Goal: Information Seeking & Learning: Understand process/instructions

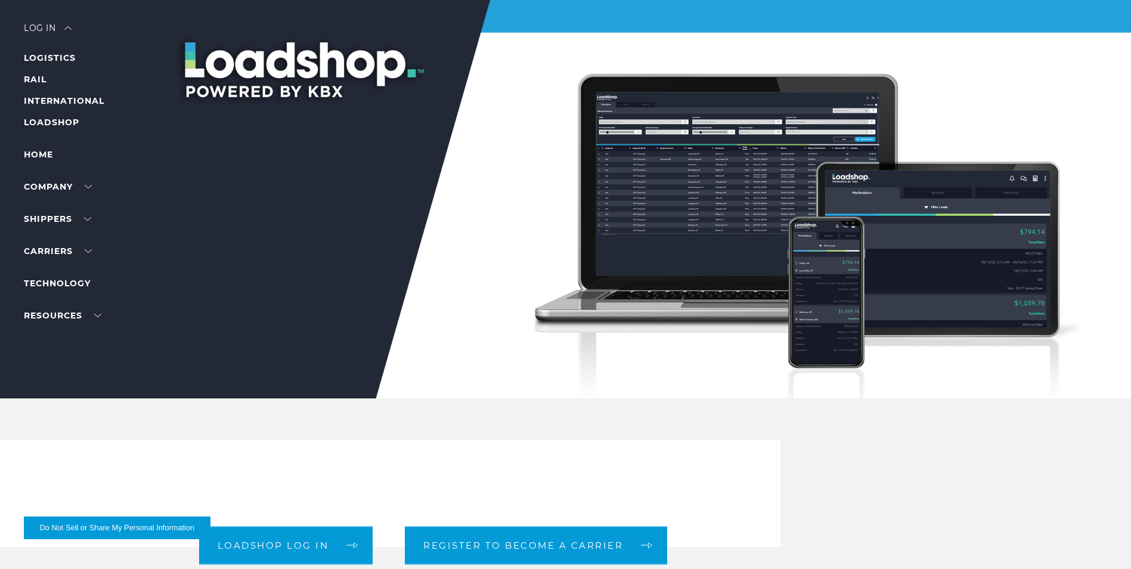
drag, startPoint x: 178, startPoint y: 43, endPoint x: 489, endPoint y: 95, distance: 315.5
click at [488, 94] on div at bounding box center [570, 199] width 1140 height 398
drag, startPoint x: 212, startPoint y: 74, endPoint x: 402, endPoint y: 125, distance: 196.9
click at [402, 125] on div at bounding box center [570, 199] width 1140 height 398
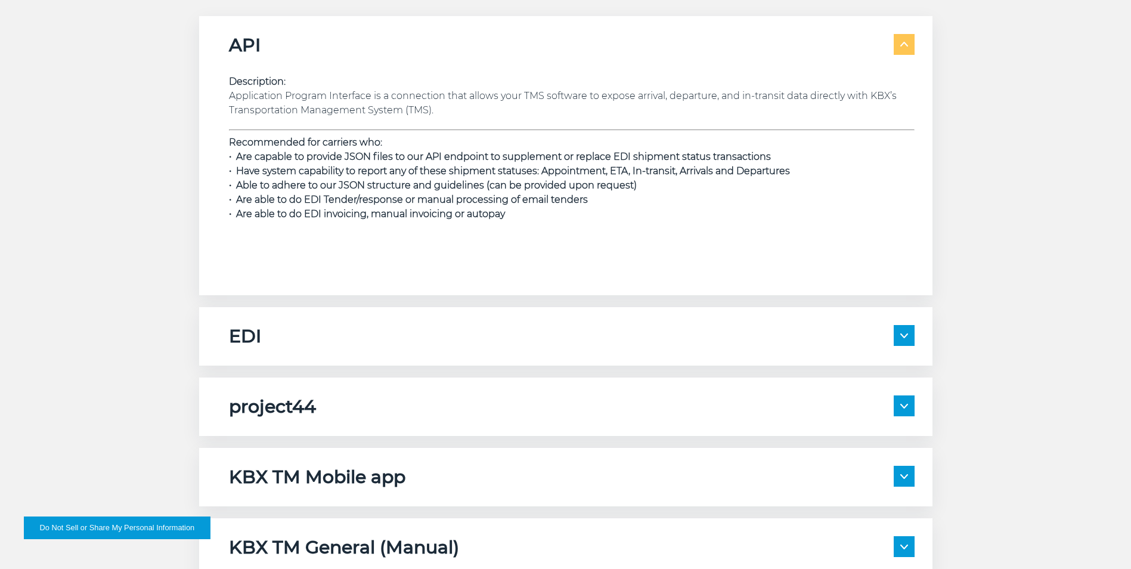
scroll to position [1728, 0]
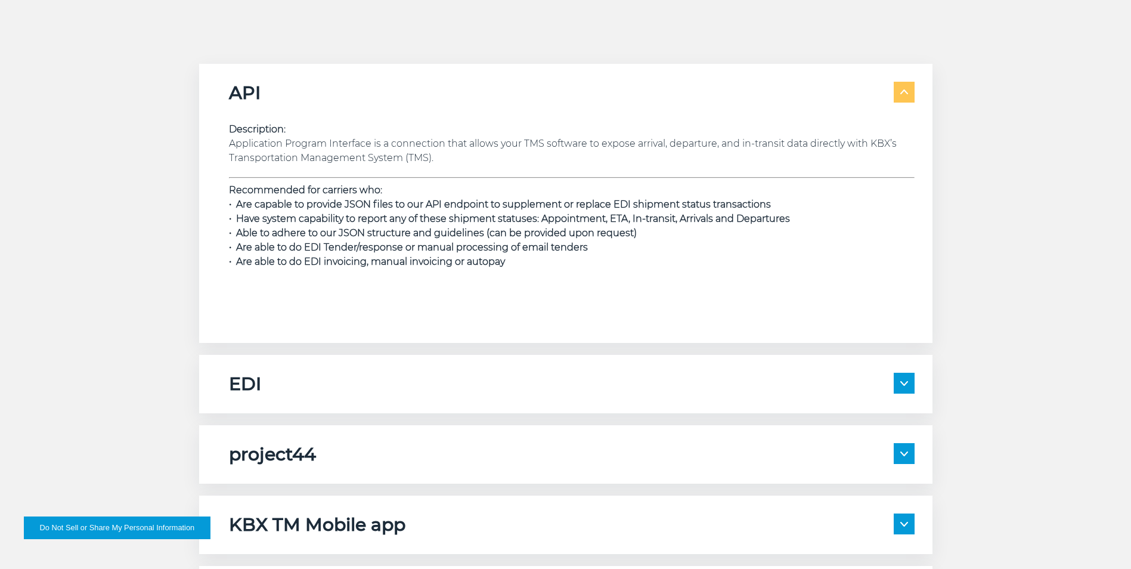
drag, startPoint x: 771, startPoint y: 213, endPoint x: 511, endPoint y: 264, distance: 264.9
click at [511, 264] on p "Recommended for carriers who: • Are capable to provide JSON files to our API en…" at bounding box center [571, 226] width 685 height 86
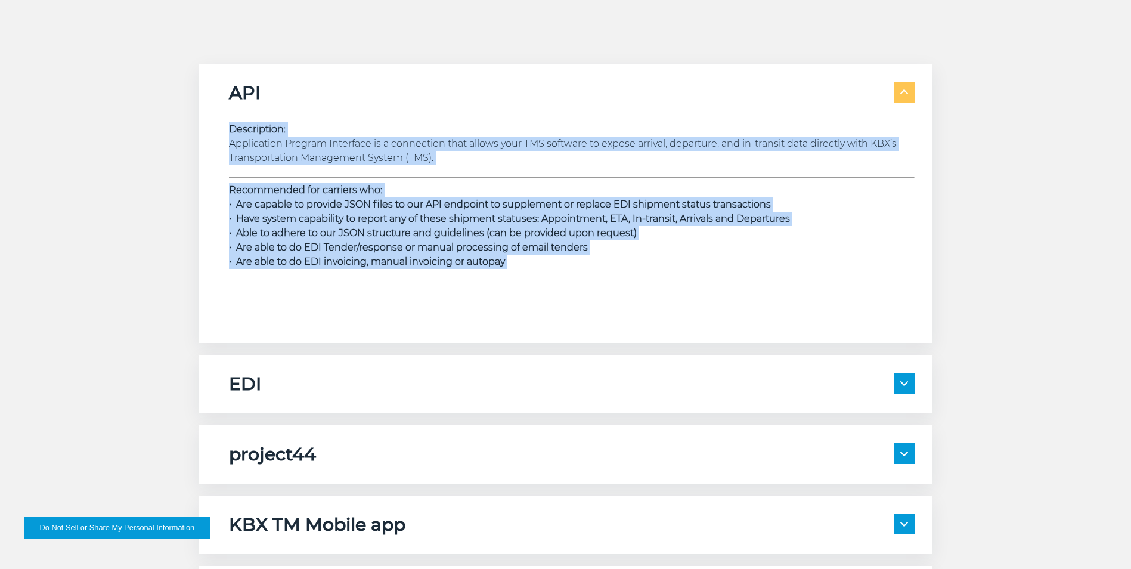
drag, startPoint x: 511, startPoint y: 264, endPoint x: 227, endPoint y: 110, distance: 323.5
click at [227, 110] on div "API Description: Application Program Interface is a connection that allows your…" at bounding box center [565, 203] width 733 height 279
drag, startPoint x: 227, startPoint y: 110, endPoint x: 464, endPoint y: 226, distance: 264.4
click at [464, 226] on p "Recommended for carriers who: • Are capable to provide JSON files to our API en…" at bounding box center [571, 226] width 685 height 86
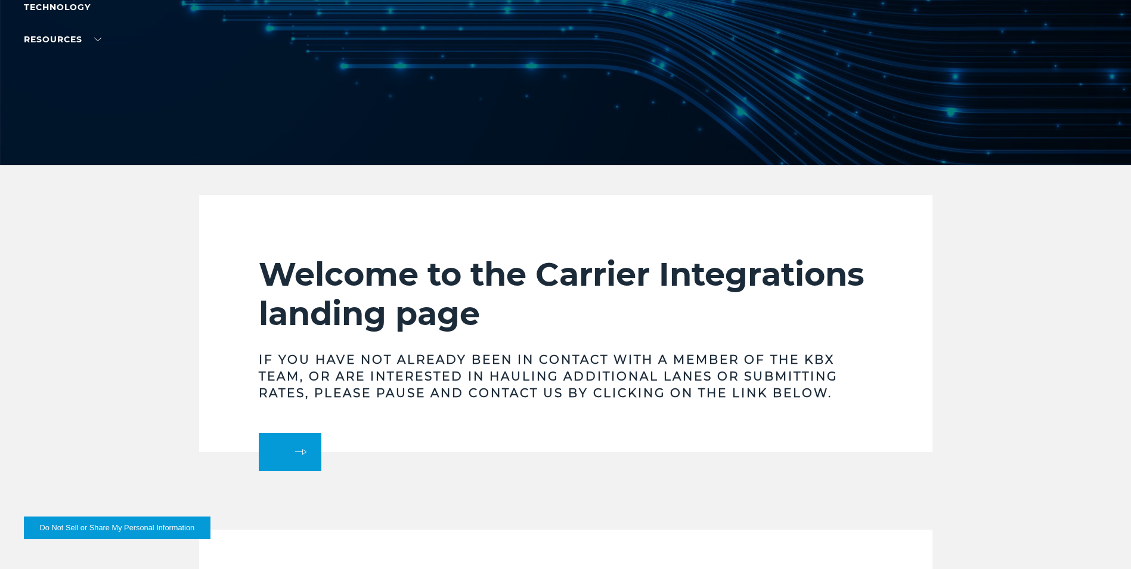
scroll to position [238, 0]
